Goal: Task Accomplishment & Management: Complete application form

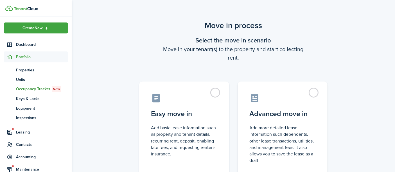
click at [184, 130] on control-radio-card-description "Add basic lease information such as property and tenant details, recurring rent…" at bounding box center [184, 141] width 66 height 33
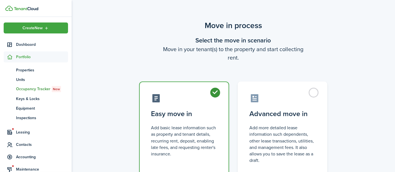
radio input "true"
click at [184, 130] on control-radio-card-description "Add basic lease information such as property and tenant details, recurring rent…" at bounding box center [184, 141] width 66 height 33
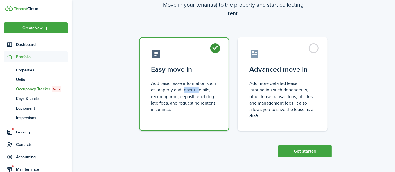
scroll to position [45, 0]
click at [303, 148] on button "Get started" at bounding box center [304, 151] width 53 height 12
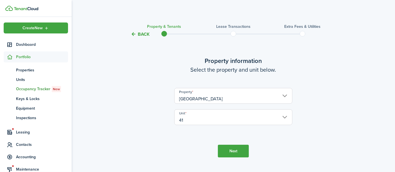
click at [230, 149] on button "Next" at bounding box center [233, 151] width 31 height 13
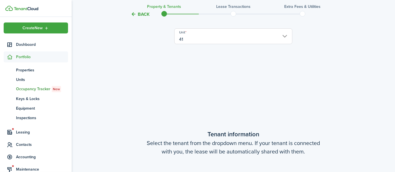
click at [230, 149] on tc-wizard-step "Tenant information Select the tenant from the dropdown menu. If your tenant is …" at bounding box center [233, 174] width 236 height 172
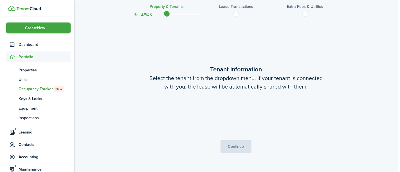
scroll to position [146, 0]
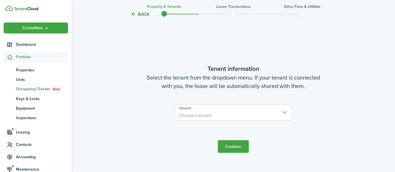
click at [221, 115] on span "Choose a tenant" at bounding box center [233, 116] width 117 height 10
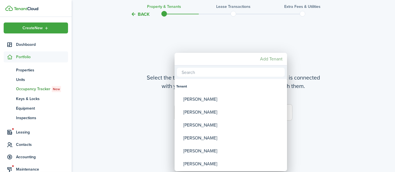
click at [268, 59] on mbsc-button "Add Tenant" at bounding box center [271, 59] width 27 height 10
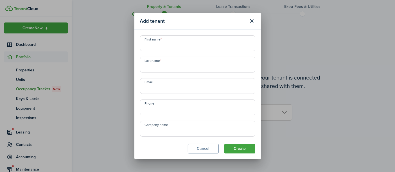
click at [268, 59] on mbsc-button "Add Tenant" at bounding box center [271, 59] width 27 height 10
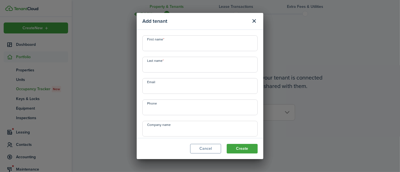
click at [178, 45] on input "First name" at bounding box center [199, 43] width 115 height 16
click at [159, 89] on input "Email" at bounding box center [199, 86] width 115 height 16
paste input "[EMAIL_ADDRESS][DOMAIN_NAME]"
type input "[EMAIL_ADDRESS][DOMAIN_NAME]"
click at [155, 47] on input "First name" at bounding box center [199, 43] width 115 height 16
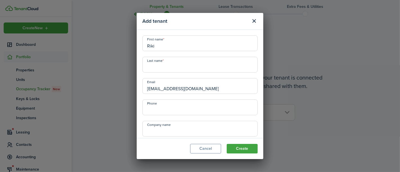
type input "Riki"
type input "A"
click at [157, 68] on input "Vizuri-[PERSON_NAME]" at bounding box center [199, 65] width 115 height 16
drag, startPoint x: 157, startPoint y: 68, endPoint x: 157, endPoint y: 65, distance: 3.1
click at [157, 67] on input "Vizuri-[PERSON_NAME]" at bounding box center [199, 65] width 115 height 16
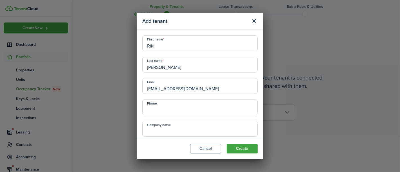
click at [196, 69] on input "[PERSON_NAME]" at bounding box center [199, 65] width 115 height 16
type input "[PERSON_NAME]"
click at [156, 107] on input "+1" at bounding box center [199, 107] width 115 height 16
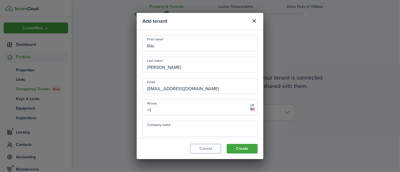
click at [162, 109] on input "+1" at bounding box center [199, 107] width 115 height 16
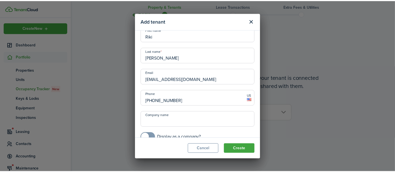
scroll to position [18, 0]
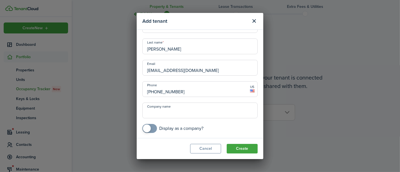
type input "[PHONE_NUMBER]"
click at [234, 148] on button "Create" at bounding box center [242, 149] width 31 height 10
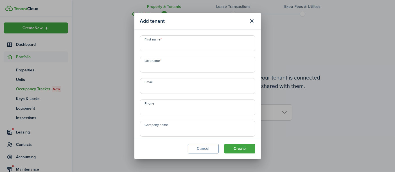
click at [179, 48] on input "First name" at bounding box center [197, 43] width 115 height 16
click at [202, 149] on button "Cancel" at bounding box center [203, 149] width 31 height 10
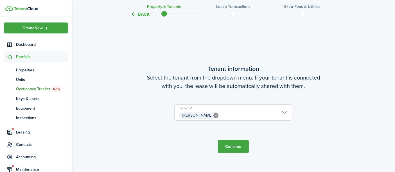
click at [231, 147] on button "Continue" at bounding box center [233, 146] width 31 height 13
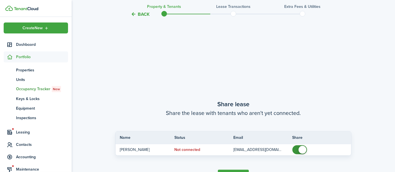
scroll to position [318, 0]
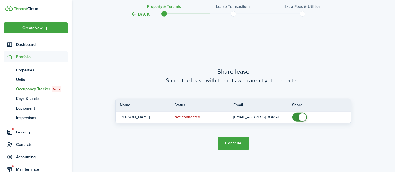
click at [235, 144] on button "Continue" at bounding box center [233, 143] width 31 height 13
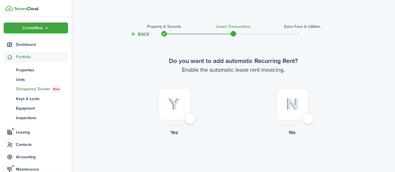
click at [177, 100] on img at bounding box center [174, 104] width 13 height 12
radio input "true"
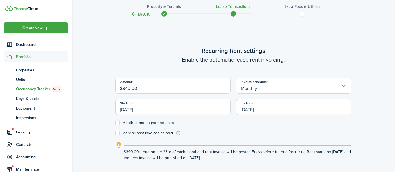
scroll to position [154, 0]
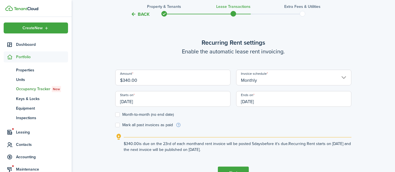
click at [159, 82] on input "$340.00" at bounding box center [172, 78] width 115 height 16
click at [131, 102] on input "[DATE]" at bounding box center [172, 99] width 115 height 16
type input "$375.00"
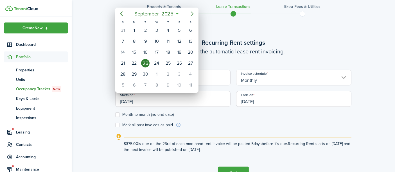
click at [192, 11] on icon "Next page" at bounding box center [192, 13] width 7 height 7
click at [192, 32] on div "1" at bounding box center [190, 30] width 8 height 8
type input "[DATE]"
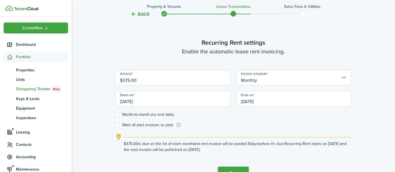
click at [268, 99] on input "[DATE]" at bounding box center [293, 99] width 115 height 16
click at [269, 104] on input "[DATE]" at bounding box center [293, 99] width 115 height 16
click at [270, 101] on input "[DATE]" at bounding box center [293, 99] width 115 height 16
click at [260, 102] on input "[DATE]" at bounding box center [293, 99] width 115 height 16
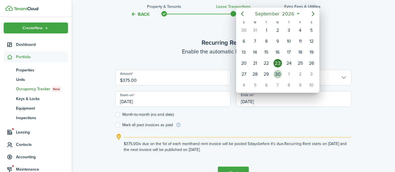
click at [277, 72] on div "30" at bounding box center [277, 74] width 8 height 8
type input "[DATE]"
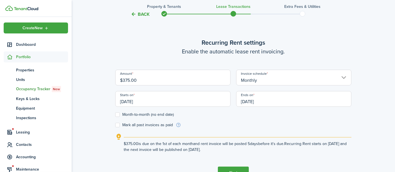
click at [223, 119] on form "Amount $375.00 Invoice schedule Monthly Starts on [DATE] Ends on [DATE] Month-t…" at bounding box center [233, 99] width 236 height 58
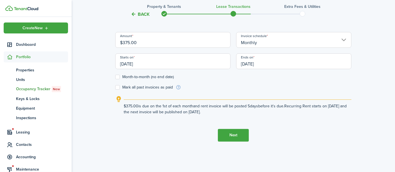
click at [230, 132] on button "Next" at bounding box center [233, 135] width 31 height 13
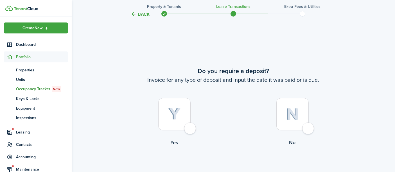
scroll to position [327, 0]
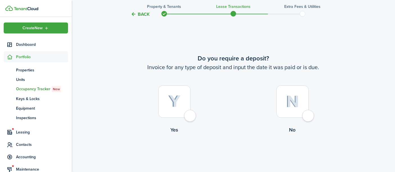
click at [182, 102] on div at bounding box center [174, 101] width 32 height 32
radio input "true"
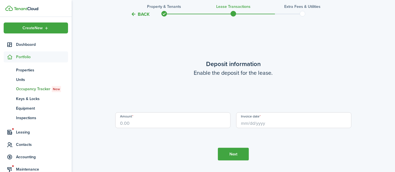
scroll to position [499, 0]
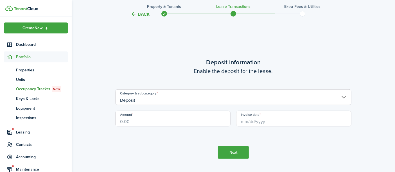
click at [177, 121] on input "Amount" at bounding box center [172, 119] width 115 height 16
click at [250, 125] on input "Invoice date" at bounding box center [293, 119] width 115 height 16
type input "$375.00"
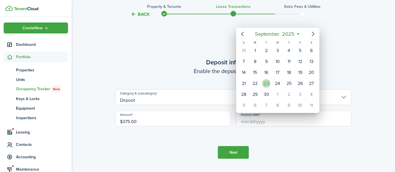
click at [268, 82] on div "23" at bounding box center [266, 83] width 8 height 8
type input "[DATE]"
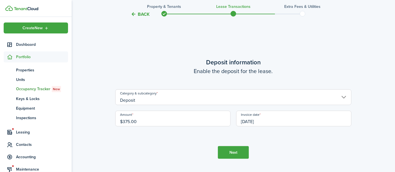
click at [239, 151] on button "Next" at bounding box center [233, 152] width 31 height 13
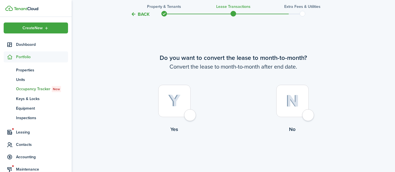
scroll to position [671, 0]
click at [175, 102] on img at bounding box center [174, 101] width 13 height 12
radio input "true"
click at [175, 102] on img at bounding box center [174, 101] width 13 height 12
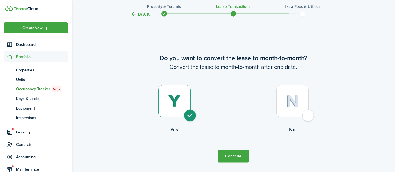
click at [223, 155] on button "Continue" at bounding box center [233, 156] width 31 height 13
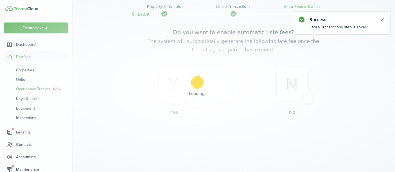
scroll to position [0, 0]
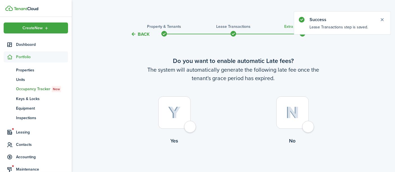
click at [175, 110] on img at bounding box center [174, 113] width 13 height 12
radio input "true"
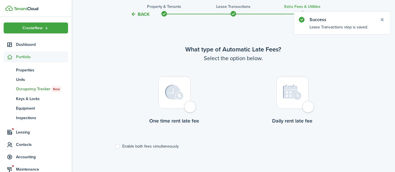
scroll to position [163, 0]
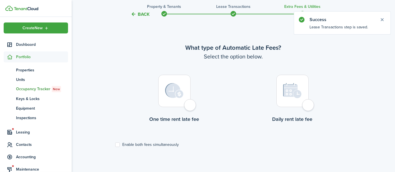
click at [283, 119] on control-radio-card-title "Daily rent late fee" at bounding box center [292, 119] width 118 height 7
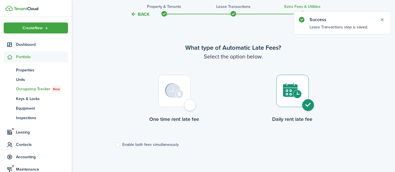
radio input "true"
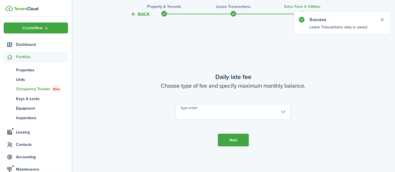
scroll to position [335, 0]
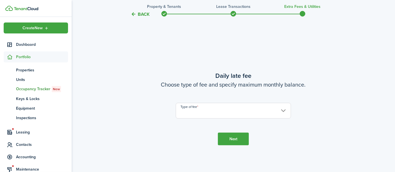
click at [215, 110] on input "Type of fee" at bounding box center [233, 111] width 115 height 16
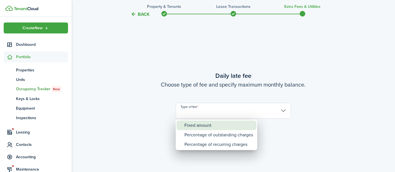
click at [205, 125] on div "Fixed amount" at bounding box center [218, 126] width 69 height 10
type input "Fixed amount"
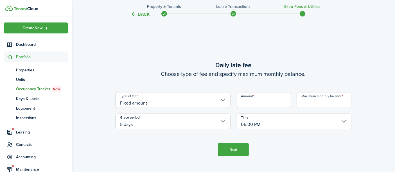
click at [248, 103] on input "Amount" at bounding box center [263, 100] width 55 height 16
type input "$10.00"
click at [314, 102] on input "Maximum monthly balance" at bounding box center [324, 100] width 55 height 16
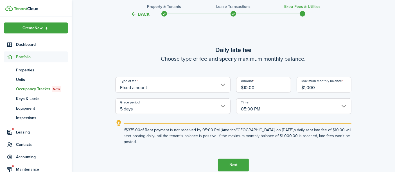
type input "$1,000.00"
click at [233, 167] on button "Next" at bounding box center [233, 165] width 31 height 13
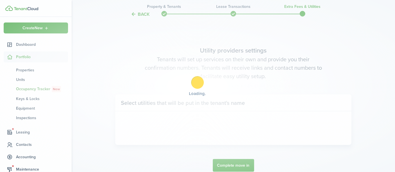
scroll to position [507, 0]
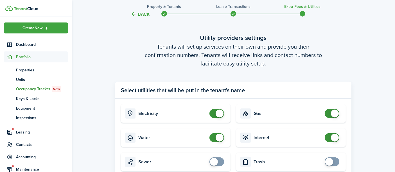
checkbox input "false"
click at [332, 114] on span at bounding box center [335, 114] width 8 height 8
checkbox input "false"
click at [334, 138] on span at bounding box center [335, 138] width 8 height 8
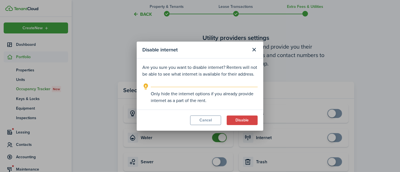
click at [245, 120] on button "Disable" at bounding box center [242, 121] width 31 height 10
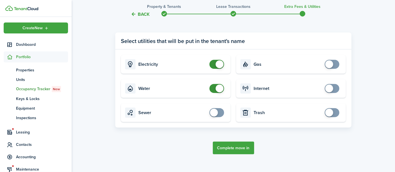
scroll to position [565, 0]
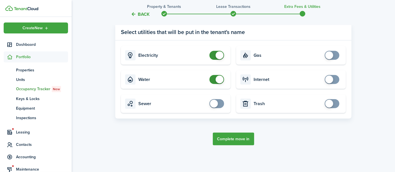
click at [237, 139] on button "Complete move in" at bounding box center [233, 139] width 41 height 13
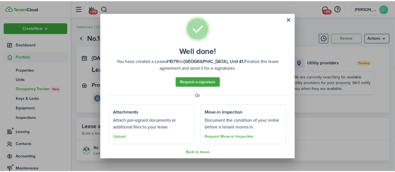
scroll to position [13, 0]
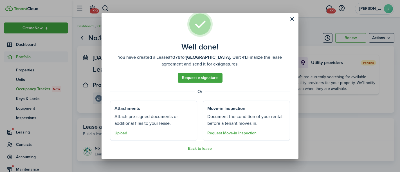
click at [202, 148] on button "Back to lease" at bounding box center [200, 148] width 24 height 4
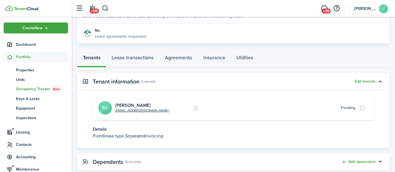
scroll to position [125, 0]
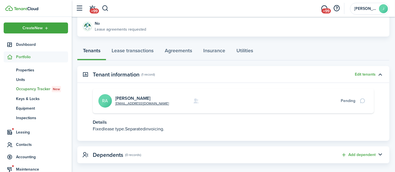
click at [131, 98] on link "[PERSON_NAME]" at bounding box center [132, 98] width 35 height 6
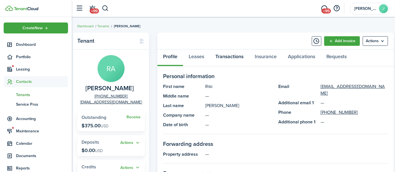
click at [225, 56] on link "Transactions" at bounding box center [229, 57] width 39 height 17
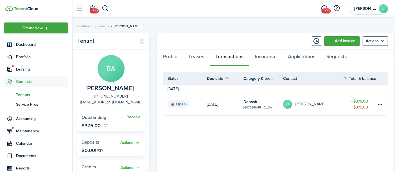
click at [348, 41] on link "Add invoice" at bounding box center [342, 41] width 36 height 10
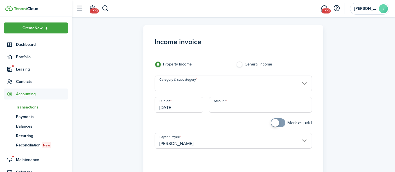
click at [237, 88] on input "Category & subcategory" at bounding box center [233, 84] width 157 height 16
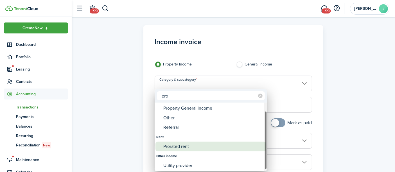
type input "pro"
click at [182, 147] on div "Prorated rent" at bounding box center [212, 147] width 99 height 10
type input "Rent / Prorated rent"
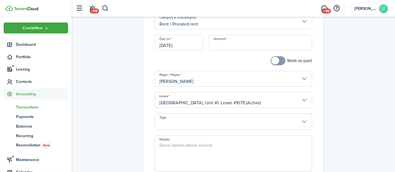
scroll to position [62, 0]
click at [186, 145] on textarea "Details" at bounding box center [233, 155] width 157 height 27
type textarea "Prorated September rent ([DATE]-[DATE])"
click at [219, 47] on input "Amount" at bounding box center [260, 43] width 103 height 16
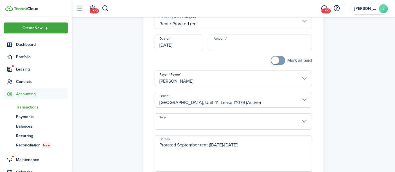
click at [219, 47] on input "Amount" at bounding box center [260, 43] width 103 height 16
type input "$87.50"
click at [225, 63] on div at bounding box center [193, 63] width 82 height 15
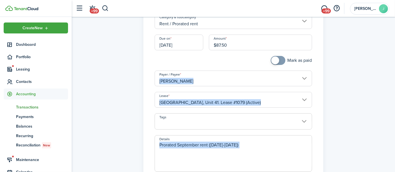
click at [225, 63] on div at bounding box center [193, 63] width 82 height 15
click at [258, 144] on textarea "Prorated September rent ([DATE]-[DATE])" at bounding box center [233, 155] width 157 height 27
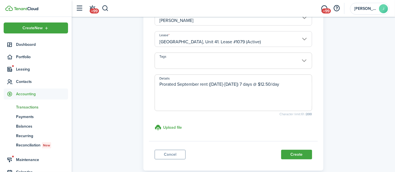
scroll to position [125, 0]
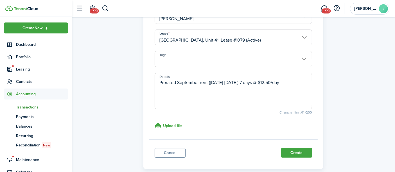
type textarea "Prorated September rent ([DATE]-[DATE]) 7 days @ $12.50/day"
click at [301, 153] on button "Create" at bounding box center [296, 153] width 31 height 10
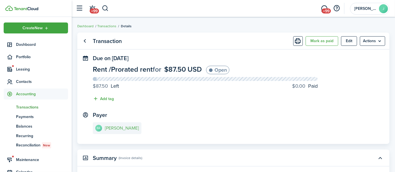
click at [132, 129] on e-details-info-title "[PERSON_NAME]" at bounding box center [122, 128] width 34 height 5
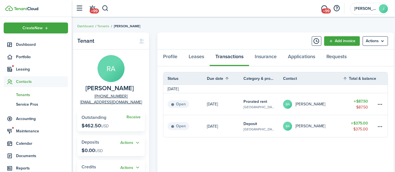
click at [343, 40] on link "Add invoice" at bounding box center [342, 41] width 36 height 10
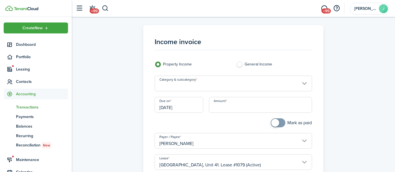
click at [200, 85] on input "Category & subcategory" at bounding box center [233, 84] width 157 height 16
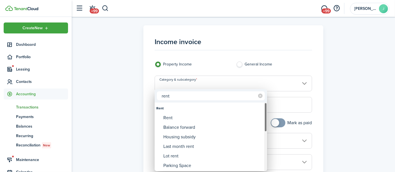
type input "rent"
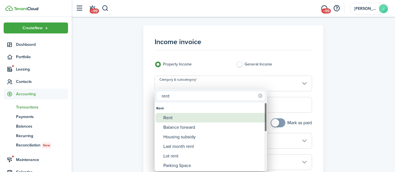
click at [172, 117] on div "Rent" at bounding box center [212, 118] width 99 height 10
type input "Rent"
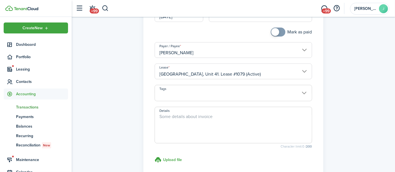
scroll to position [94, 0]
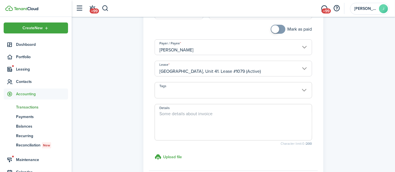
click at [174, 113] on textarea "Details" at bounding box center [233, 123] width 157 height 27
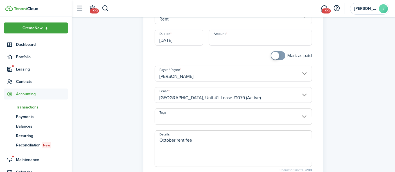
scroll to position [0, 0]
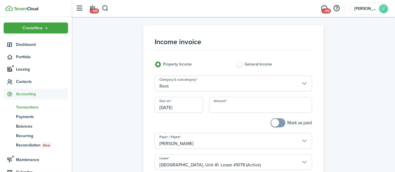
type textarea "October rent fee"
click at [232, 109] on input "Amount" at bounding box center [260, 105] width 103 height 16
type input "$375.00"
click at [216, 127] on div at bounding box center [193, 125] width 82 height 15
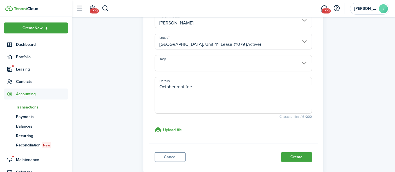
scroll to position [125, 0]
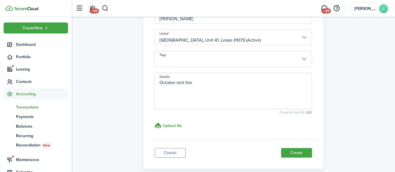
click at [298, 153] on button "Create" at bounding box center [296, 153] width 31 height 10
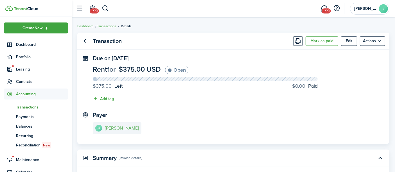
click at [132, 128] on e-details-info-title "[PERSON_NAME]" at bounding box center [122, 128] width 34 height 5
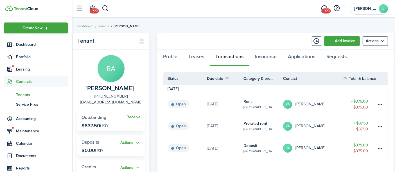
click at [27, 44] on span "Dashboard" at bounding box center [42, 45] width 52 height 6
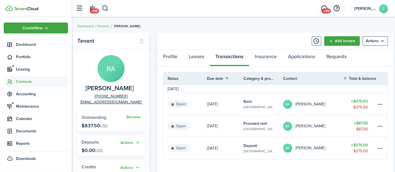
click at [27, 44] on span "Dashboard" at bounding box center [42, 45] width 52 height 6
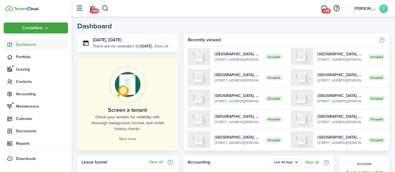
click at [106, 7] on button "button" at bounding box center [105, 9] width 7 height 10
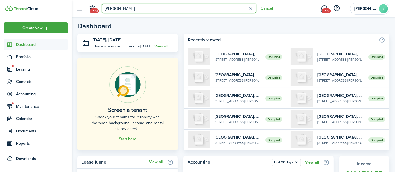
type input "[PERSON_NAME]"
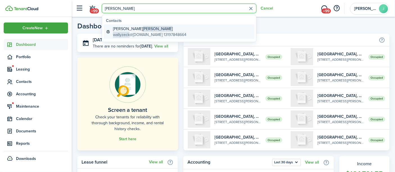
click at [143, 31] on span "[PERSON_NAME]" at bounding box center [158, 29] width 30 height 6
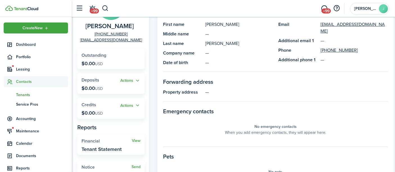
scroll to position [62, 0]
click at [125, 81] on button "Actions" at bounding box center [130, 80] width 20 height 6
click at [127, 78] on button "Actions" at bounding box center [130, 80] width 20 height 6
click at [96, 91] on link "Add" at bounding box center [115, 91] width 49 height 10
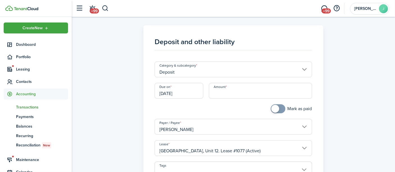
click at [223, 88] on input "Amount" at bounding box center [260, 91] width 103 height 16
click at [191, 93] on input "[DATE]" at bounding box center [179, 91] width 49 height 16
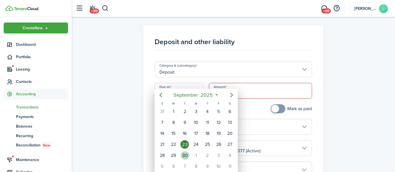
click at [185, 154] on div "30" at bounding box center [185, 155] width 8 height 8
type input "[DATE]"
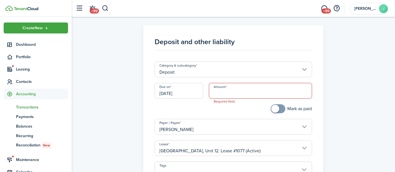
click at [236, 99] on span "Required field" at bounding box center [224, 102] width 30 height 6
click at [238, 92] on input "Amount" at bounding box center [260, 91] width 103 height 16
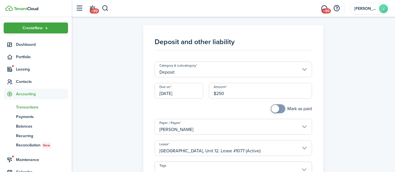
type input "$250.00"
click at [197, 111] on div "Mark as paid" at bounding box center [233, 111] width 163 height 15
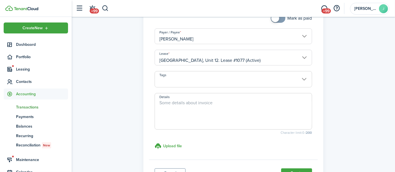
scroll to position [94, 0]
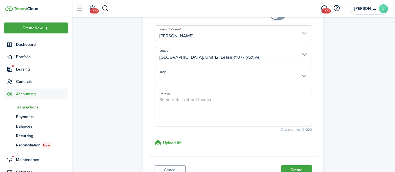
click at [196, 103] on textarea "Details" at bounding box center [233, 109] width 157 height 27
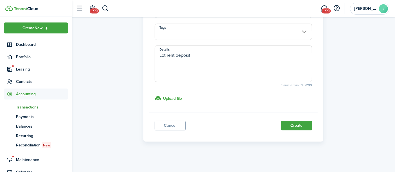
scroll to position [139, 0]
type textarea "Lot rent deposit"
click at [294, 123] on button "Create" at bounding box center [296, 125] width 31 height 10
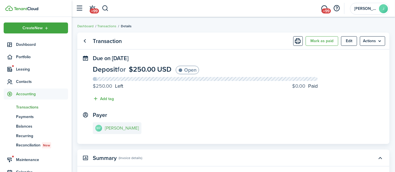
click at [109, 126] on e-details-info-title "[PERSON_NAME]" at bounding box center [122, 128] width 34 height 5
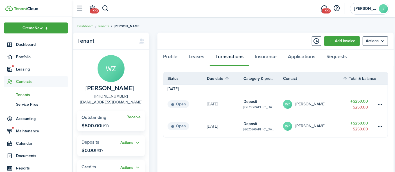
click at [380, 104] on table-menu-btn-icon at bounding box center [380, 104] width 7 height 7
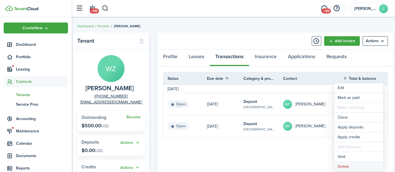
click at [344, 166] on button "Delete" at bounding box center [358, 167] width 49 height 10
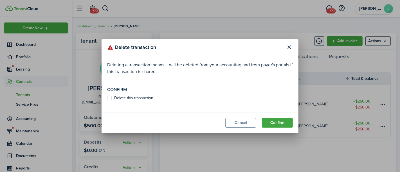
click at [130, 98] on label "Delete this transaction" at bounding box center [130, 98] width 46 height 4
click at [107, 98] on input "Delete this transaction" at bounding box center [107, 98] width 0 height 0
checkbox input "true"
click at [273, 120] on button "Confirm" at bounding box center [277, 123] width 31 height 10
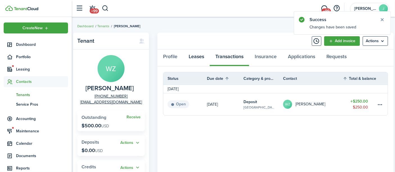
click at [193, 57] on link "Leases" at bounding box center [196, 57] width 27 height 17
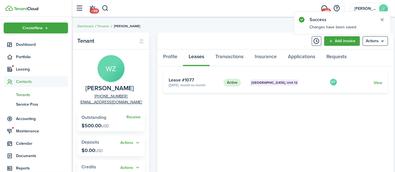
click at [377, 83] on link "View" at bounding box center [378, 83] width 9 height 6
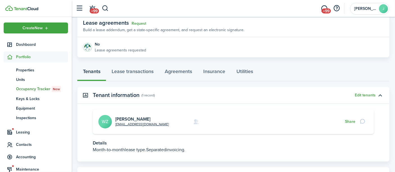
scroll to position [133, 0]
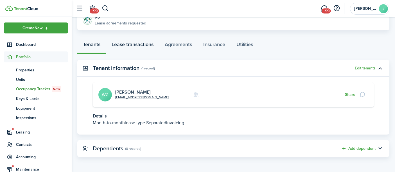
click at [132, 45] on link "Lease transactions" at bounding box center [132, 45] width 53 height 17
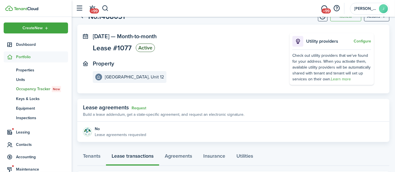
scroll to position [31, 0]
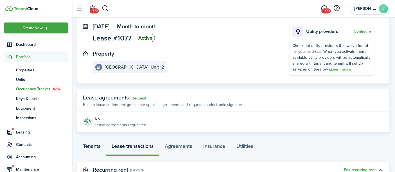
click at [94, 142] on link "Tenants" at bounding box center [91, 147] width 29 height 17
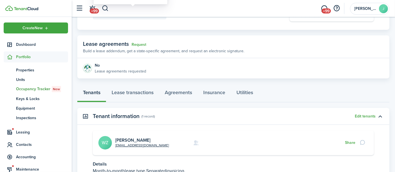
scroll to position [133, 0]
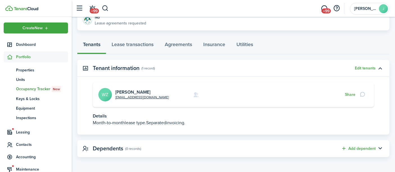
click at [134, 92] on link "[PERSON_NAME]" at bounding box center [132, 92] width 35 height 6
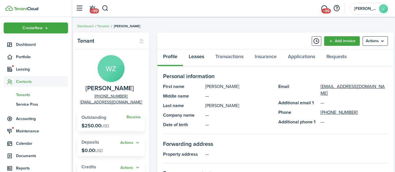
click at [199, 56] on link "Leases" at bounding box center [196, 57] width 27 height 17
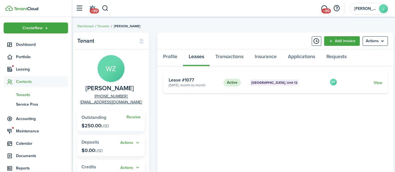
click at [378, 82] on link "View" at bounding box center [378, 83] width 9 height 6
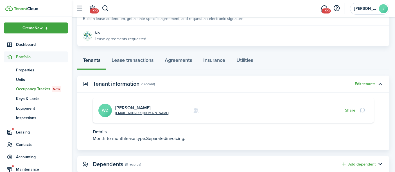
scroll to position [125, 0]
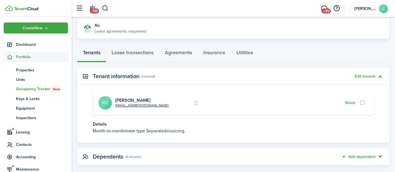
click at [345, 102] on button "Share" at bounding box center [350, 103] width 10 height 4
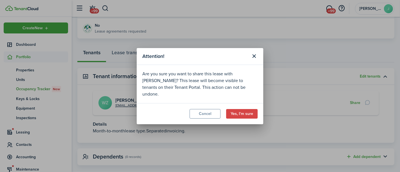
click at [240, 110] on button "Yes, I'm sure" at bounding box center [241, 114] width 31 height 10
